Goal: Information Seeking & Learning: Learn about a topic

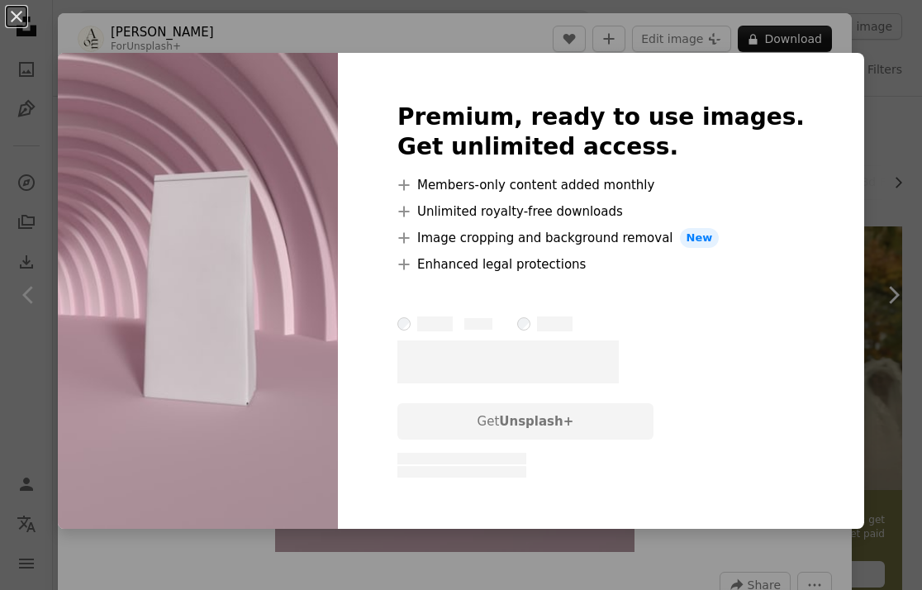
scroll to position [83, 0]
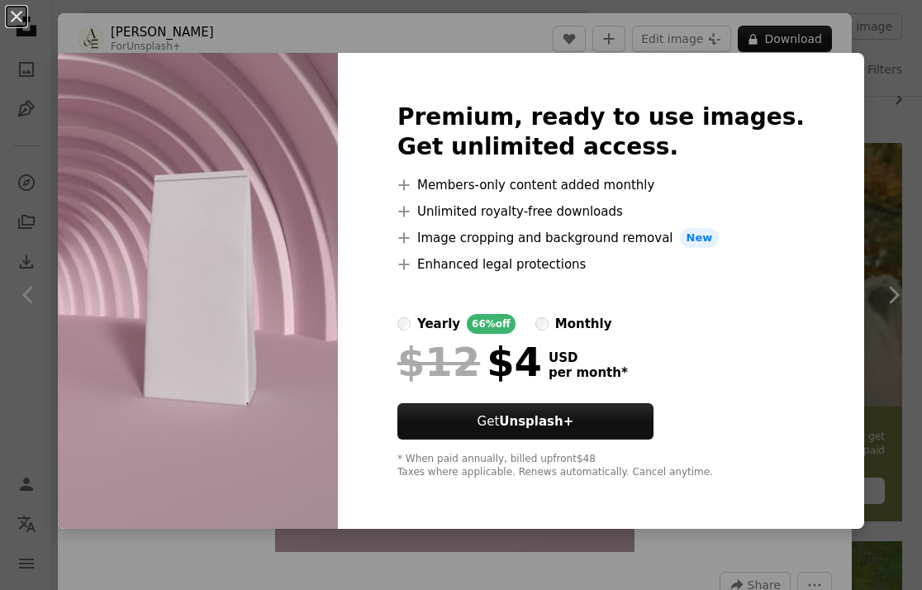
click at [320, 352] on img at bounding box center [198, 291] width 280 height 476
click at [12, 22] on button "An X shape" at bounding box center [17, 17] width 20 height 20
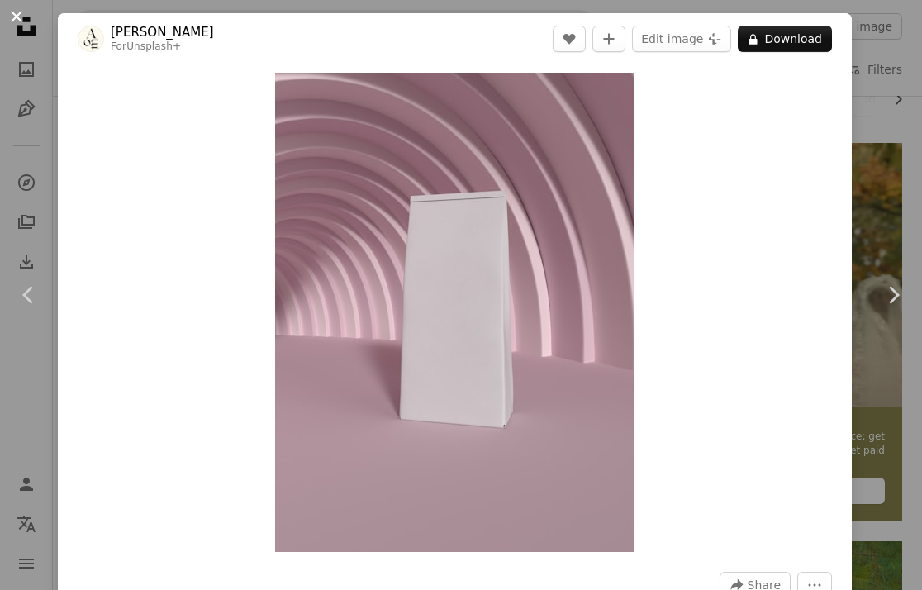
click at [16, 21] on button "An X shape" at bounding box center [17, 17] width 20 height 20
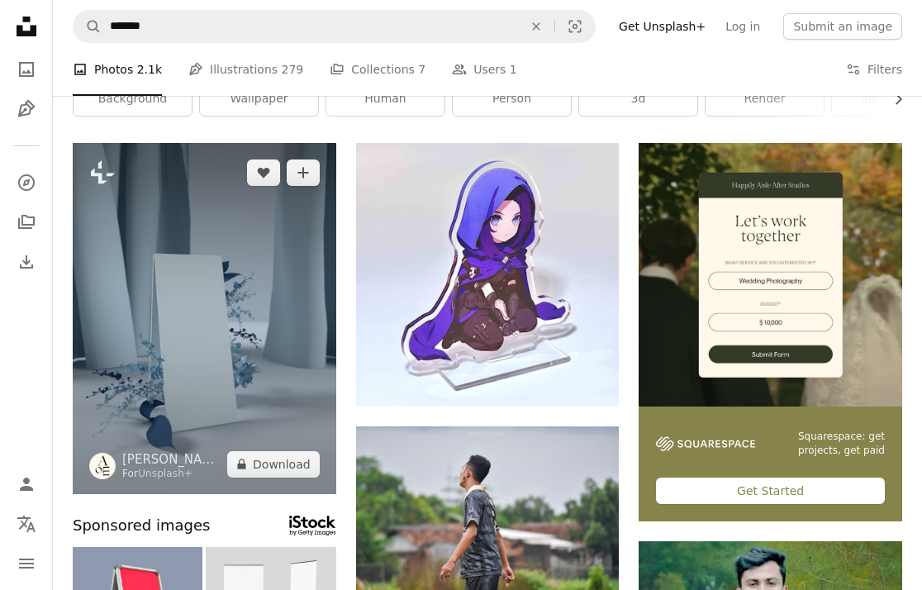
click at [252, 337] on img at bounding box center [204, 318] width 263 height 351
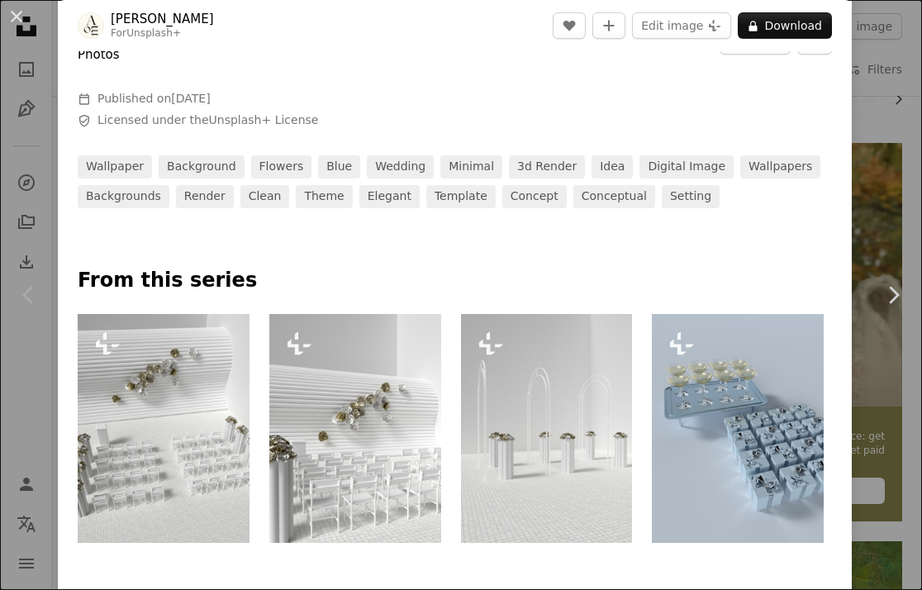
scroll to position [641, 0]
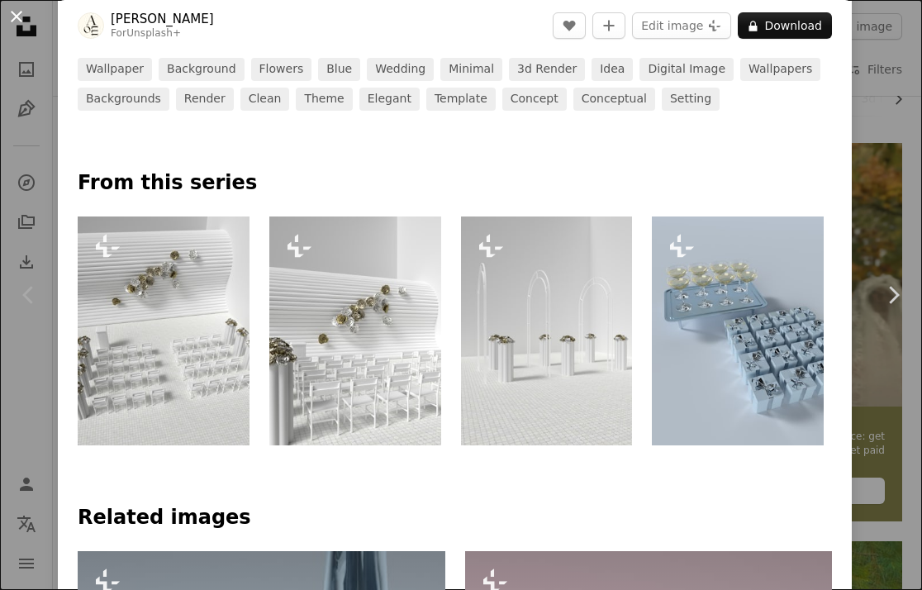
click at [17, 10] on button "An X shape" at bounding box center [17, 17] width 20 height 20
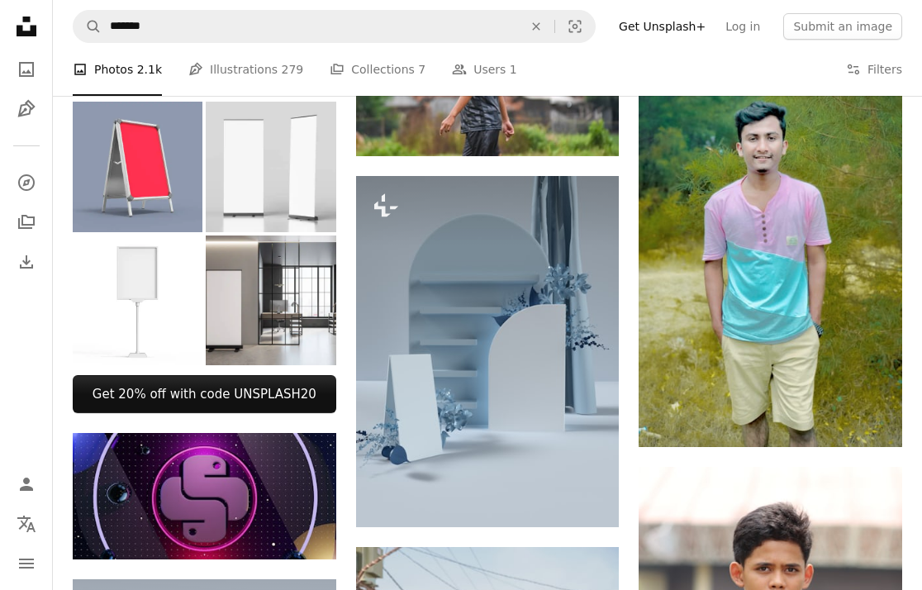
scroll to position [528, 0]
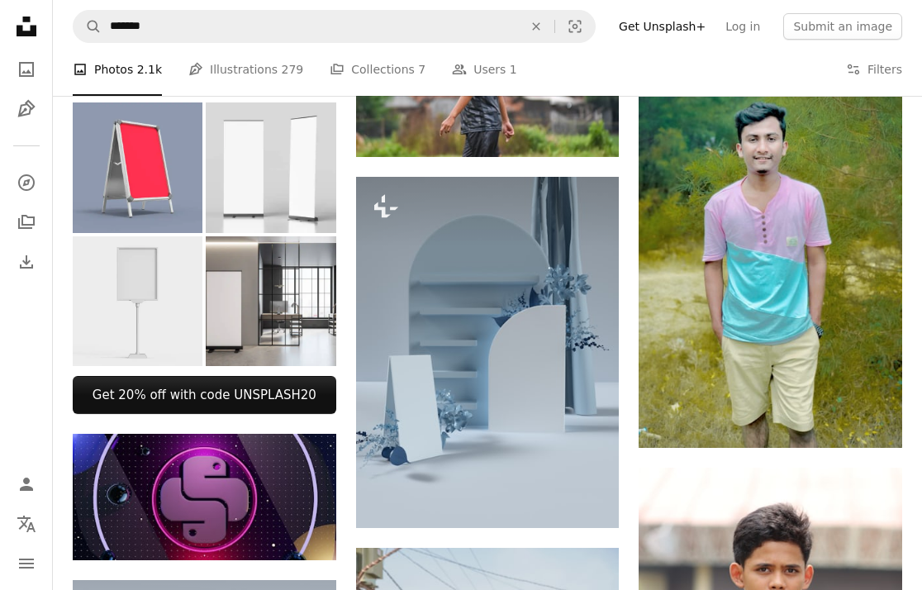
click at [185, 293] on img at bounding box center [138, 301] width 130 height 130
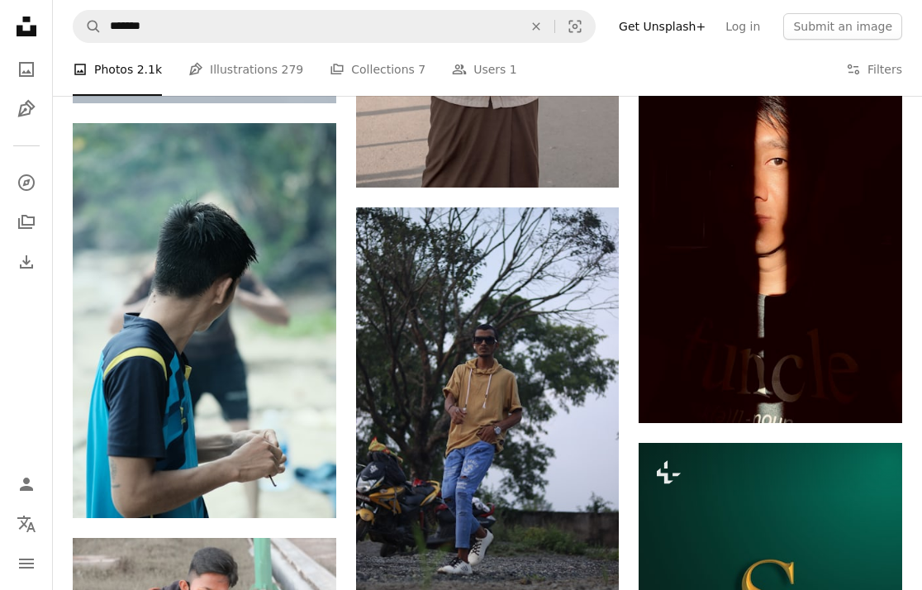
scroll to position [1360, 0]
